Goal: Use online tool/utility

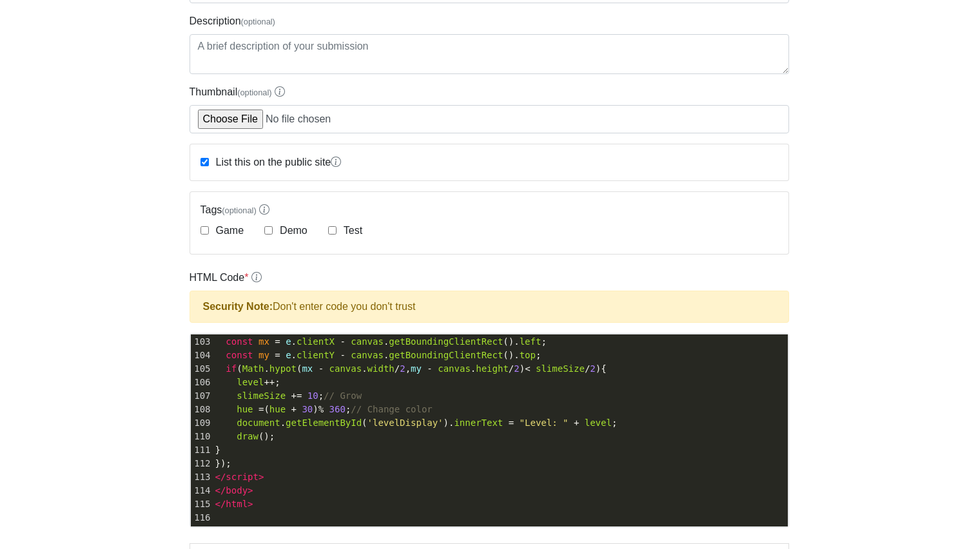
scroll to position [131, 0]
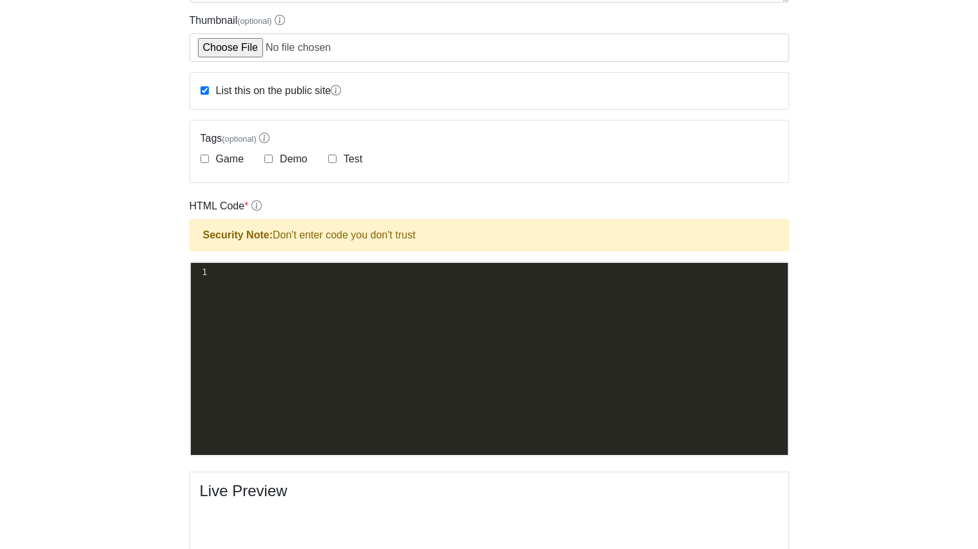
scroll to position [215, 0]
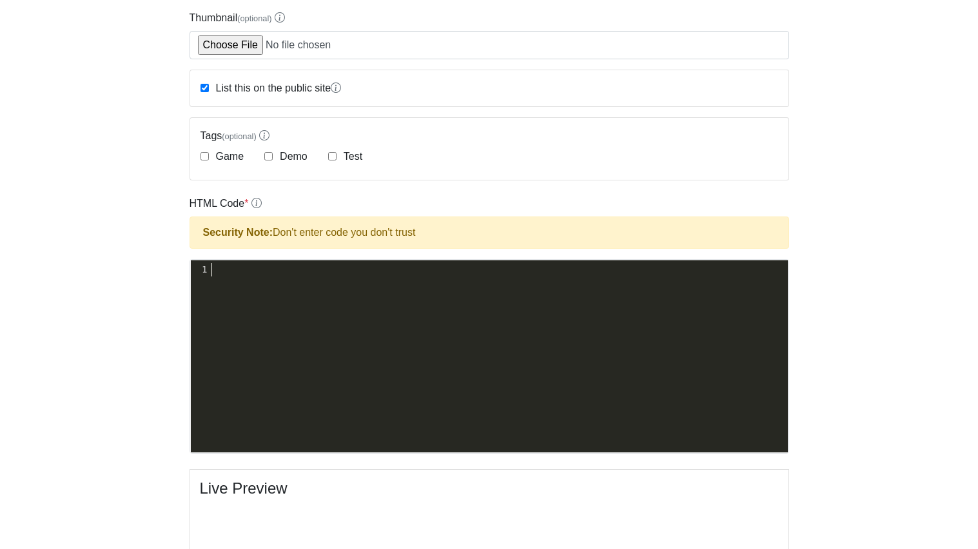
click at [525, 278] on div "xxxxxxxxxx 1 ​" at bounding box center [498, 269] width 578 height 19
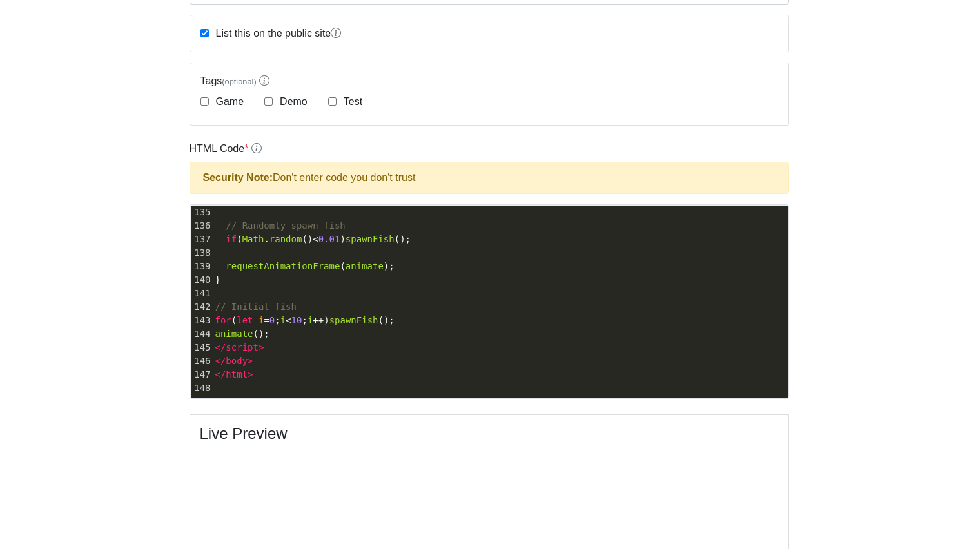
scroll to position [275, 0]
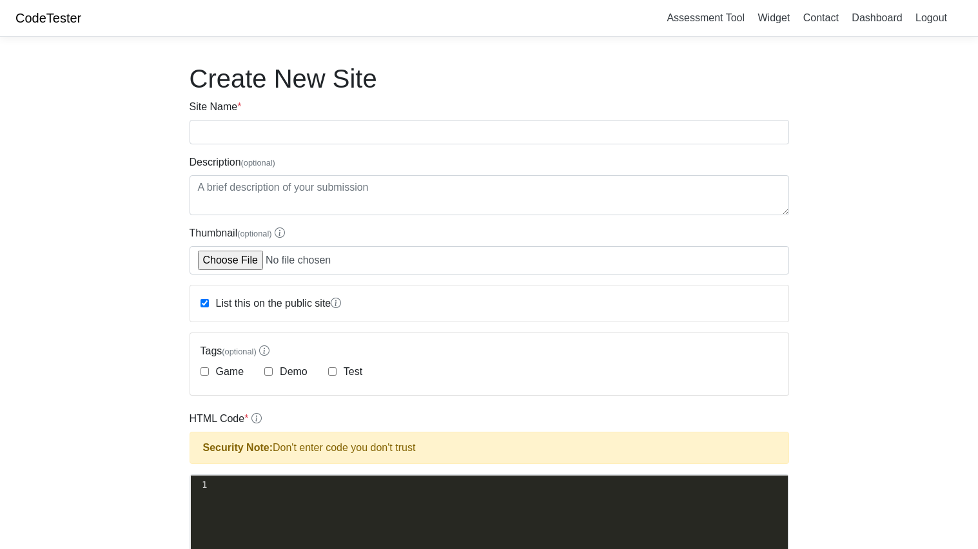
scroll to position [275, 0]
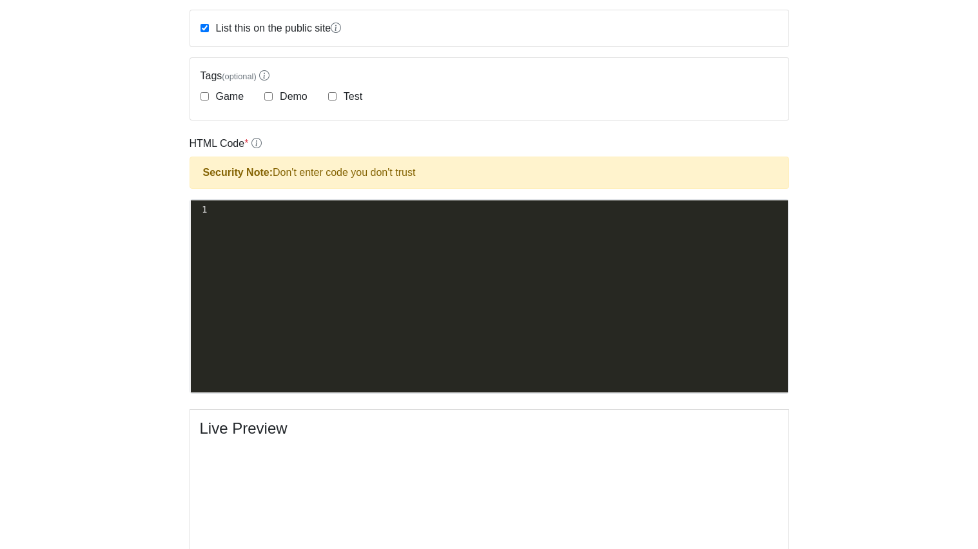
click at [319, 213] on pre "​" at bounding box center [498, 210] width 578 height 14
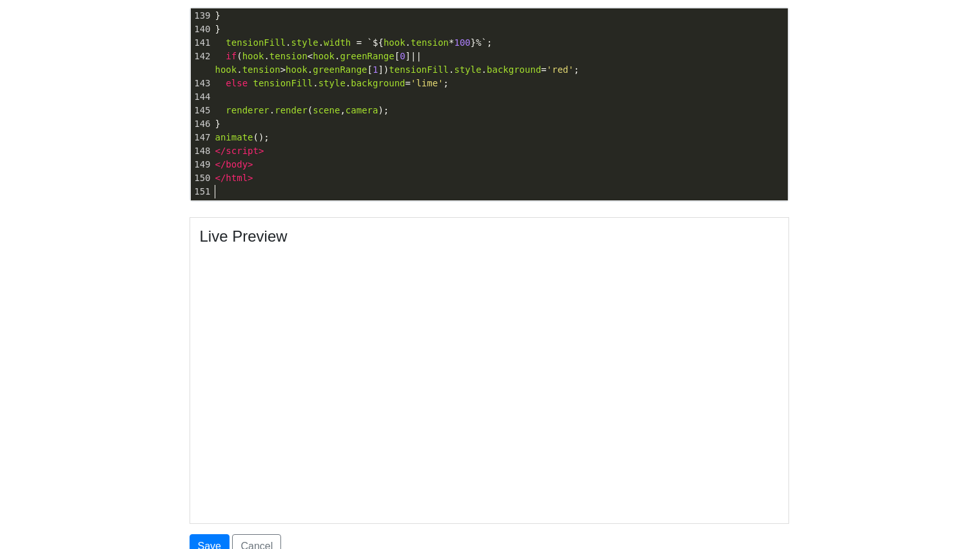
scroll to position [471, 0]
